Goal: Find specific page/section: Find specific page/section

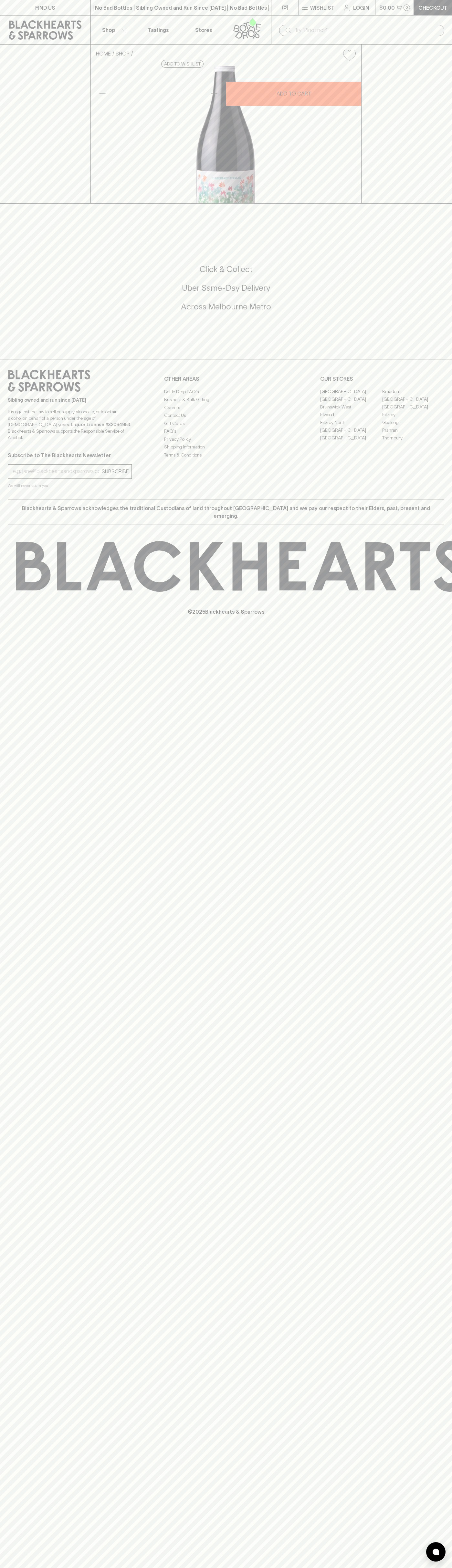
click at [44, 23] on icon at bounding box center [45, 30] width 72 height 19
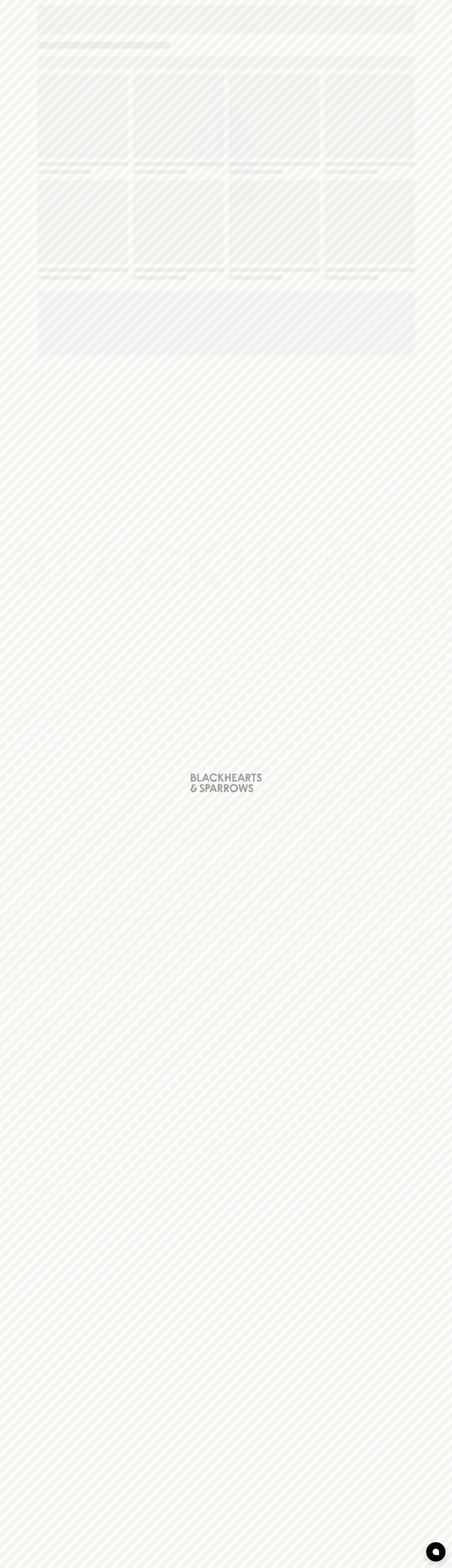
click at [436, 1130] on div "Loading" at bounding box center [226, 784] width 452 height 1568
click at [297, 1567] on html "FIND US | No Bad Bottles | Sibling Owned and Run Since [DATE] | No Bad Bottles …" at bounding box center [226, 784] width 452 height 1568
click at [23, 396] on div "Loading" at bounding box center [226, 784] width 452 height 1568
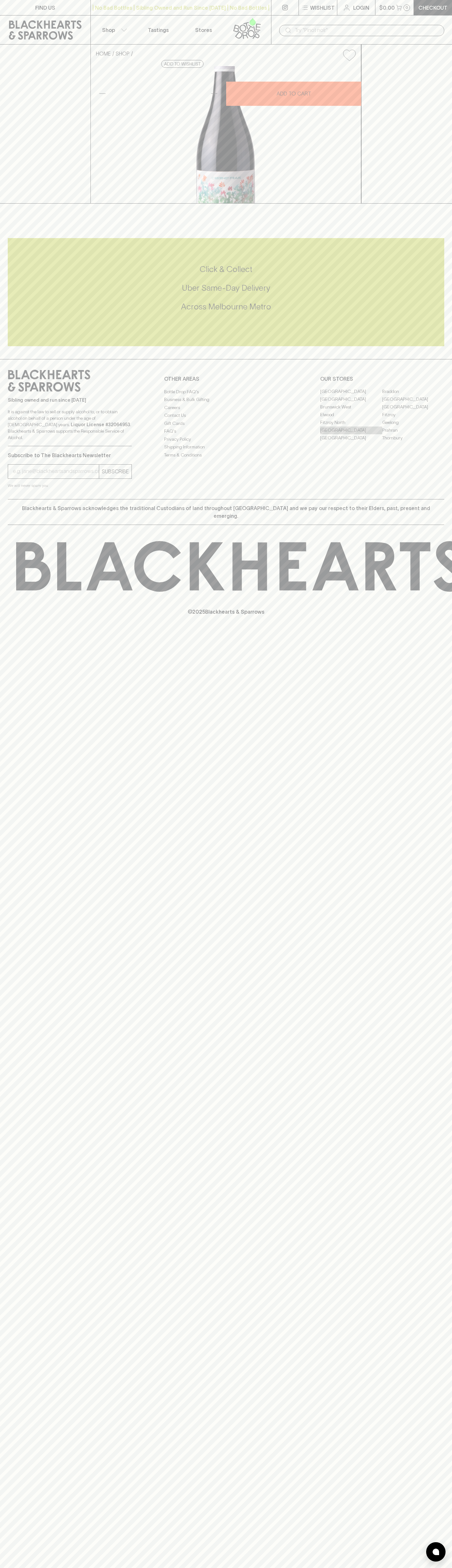
click at [351, 434] on link "[GEOGRAPHIC_DATA]" at bounding box center [351, 430] width 62 height 8
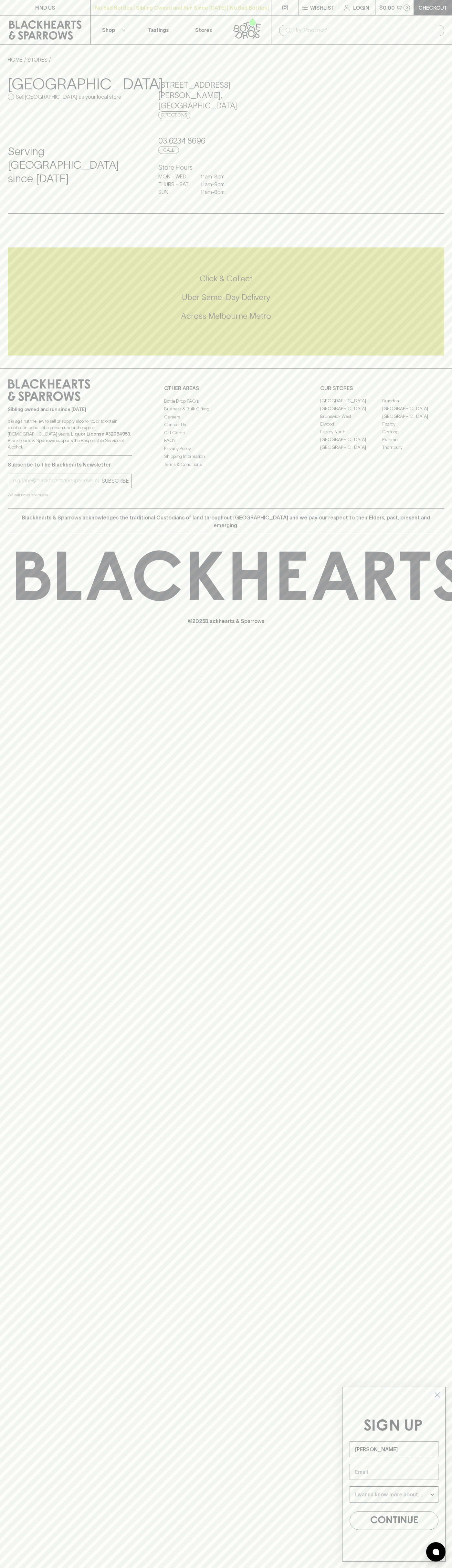
type input "[PERSON_NAME]"
